Goal: Information Seeking & Learning: Learn about a topic

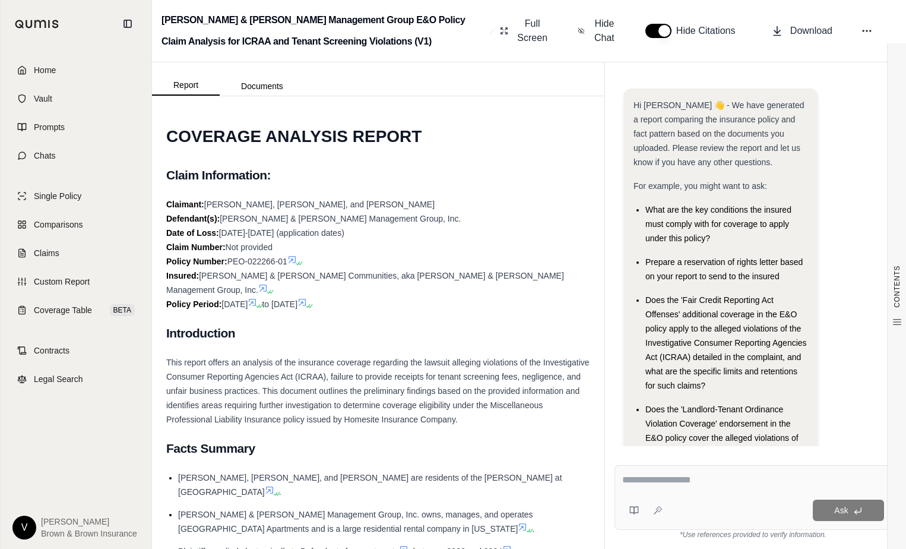
click at [856, 30] on div "Full Screen Hide Chat Hide Citations Download" at bounding box center [695, 31] width 401 height 38
click at [863, 29] on icon at bounding box center [867, 31] width 12 height 12
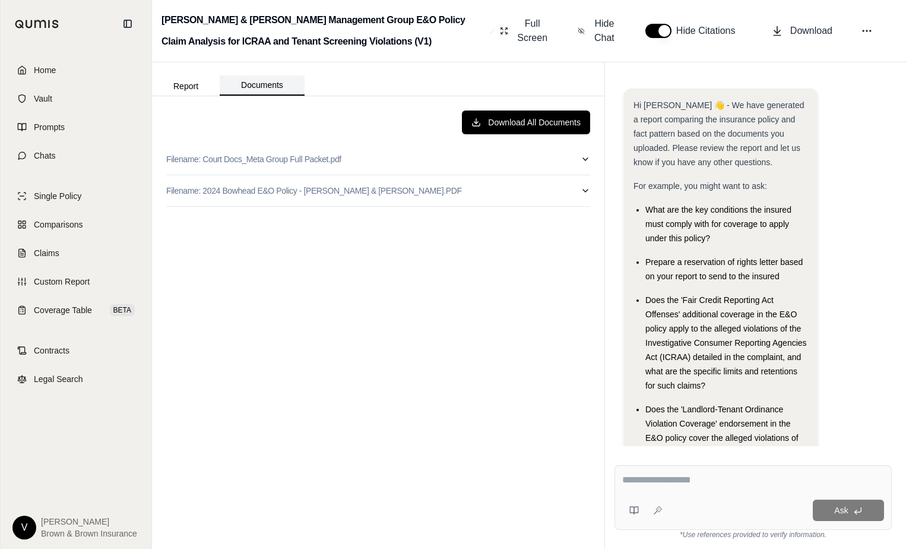
click at [282, 77] on button "Documents" at bounding box center [262, 85] width 85 height 20
click at [502, 130] on button "Download All Documents" at bounding box center [526, 122] width 128 height 24
click at [172, 84] on button "Report" at bounding box center [186, 86] width 68 height 19
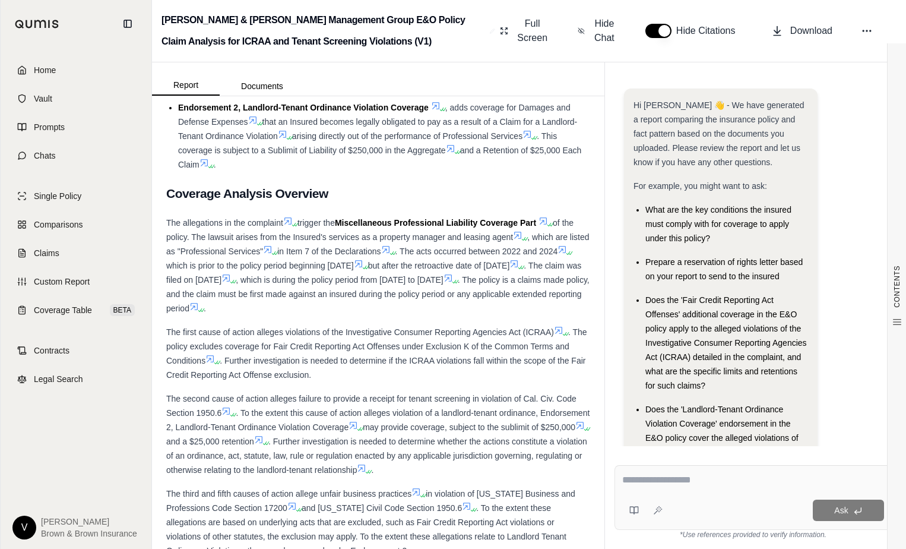
scroll to position [1385, 0]
click at [392, 431] on span ". To the extent this cause of action alleges violation of a landlord-tenant ord…" at bounding box center [377, 419] width 423 height 24
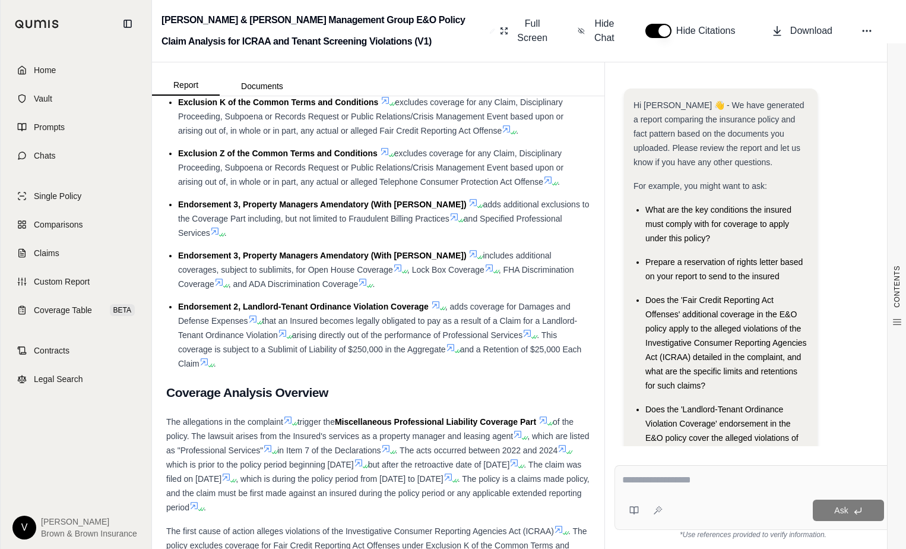
scroll to position [1185, 0]
click at [468, 470] on span "but after the retroactive date of [DATE]" at bounding box center [439, 465] width 142 height 10
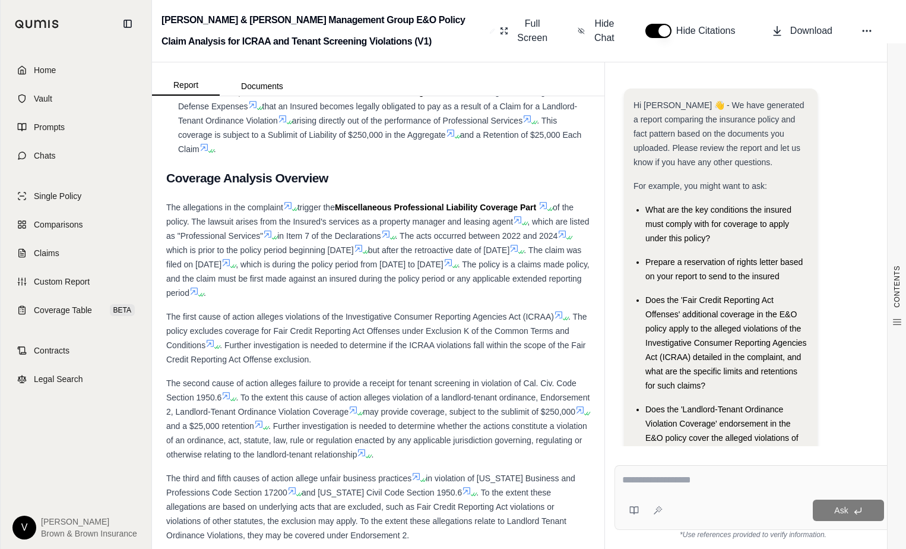
scroll to position [1401, 0]
click at [408, 365] on div "The first cause of action alleges violations of the Investigative Consumer Repo…" at bounding box center [378, 336] width 424 height 57
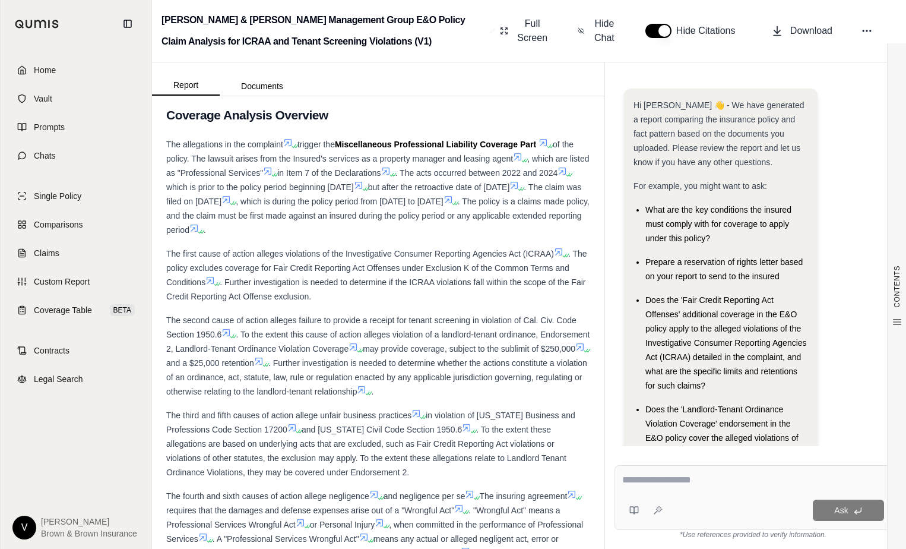
scroll to position [1463, 0]
click at [425, 479] on div "The third and fifth causes of action allege unfair business practices in violat…" at bounding box center [378, 442] width 424 height 71
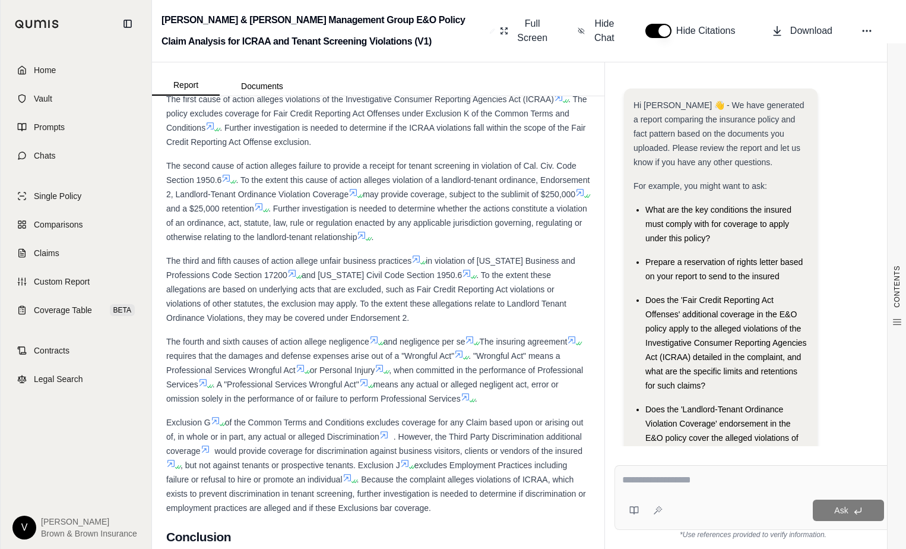
scroll to position [1618, 0]
click at [135, 467] on div "Home Vault Prompts Chats Single Policy Comparisons Claims Custom Report Coverag…" at bounding box center [76, 298] width 151 height 501
